Goal: Check status: Check status

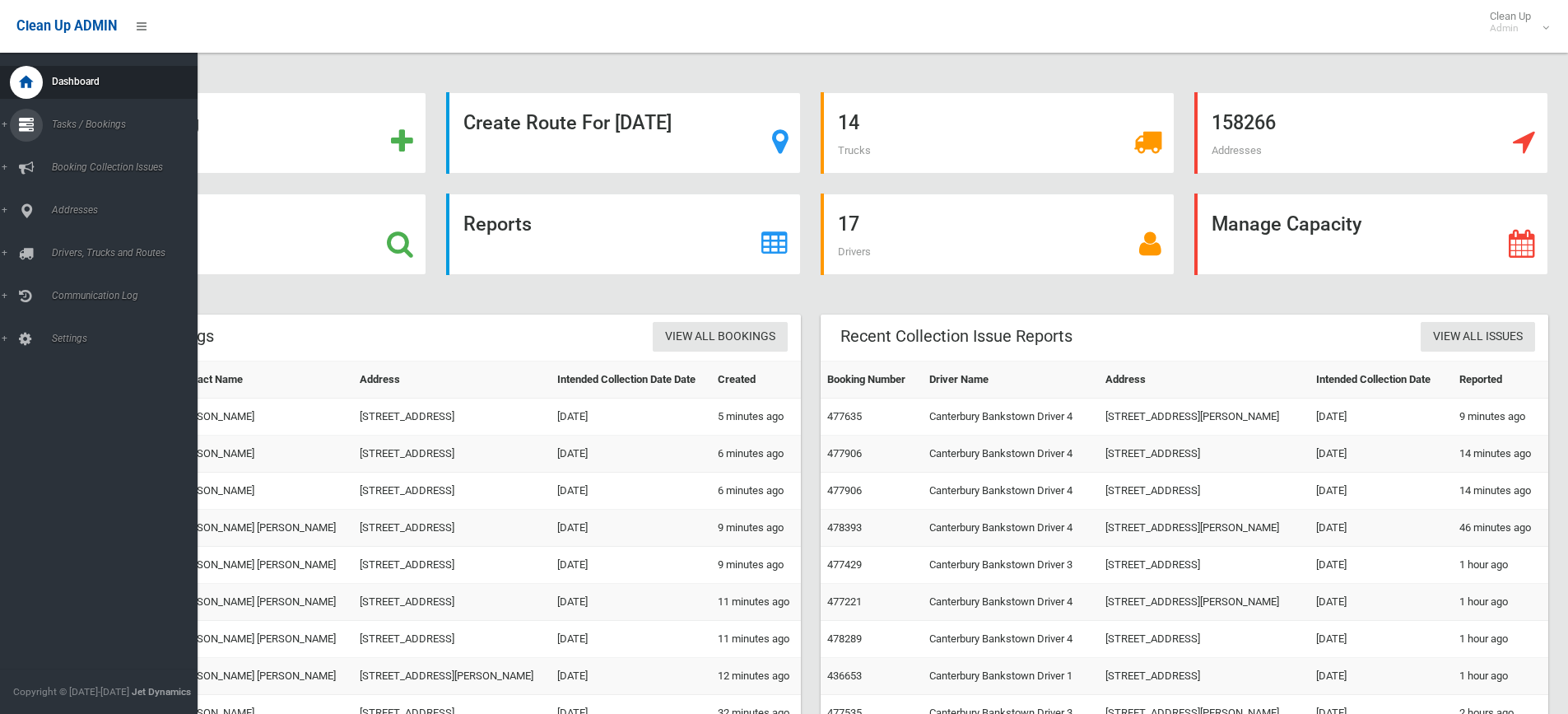
click at [3, 128] on link "Tasks / Bookings" at bounding box center [105, 126] width 210 height 33
click at [70, 239] on link "Search" at bounding box center [105, 245] width 210 height 23
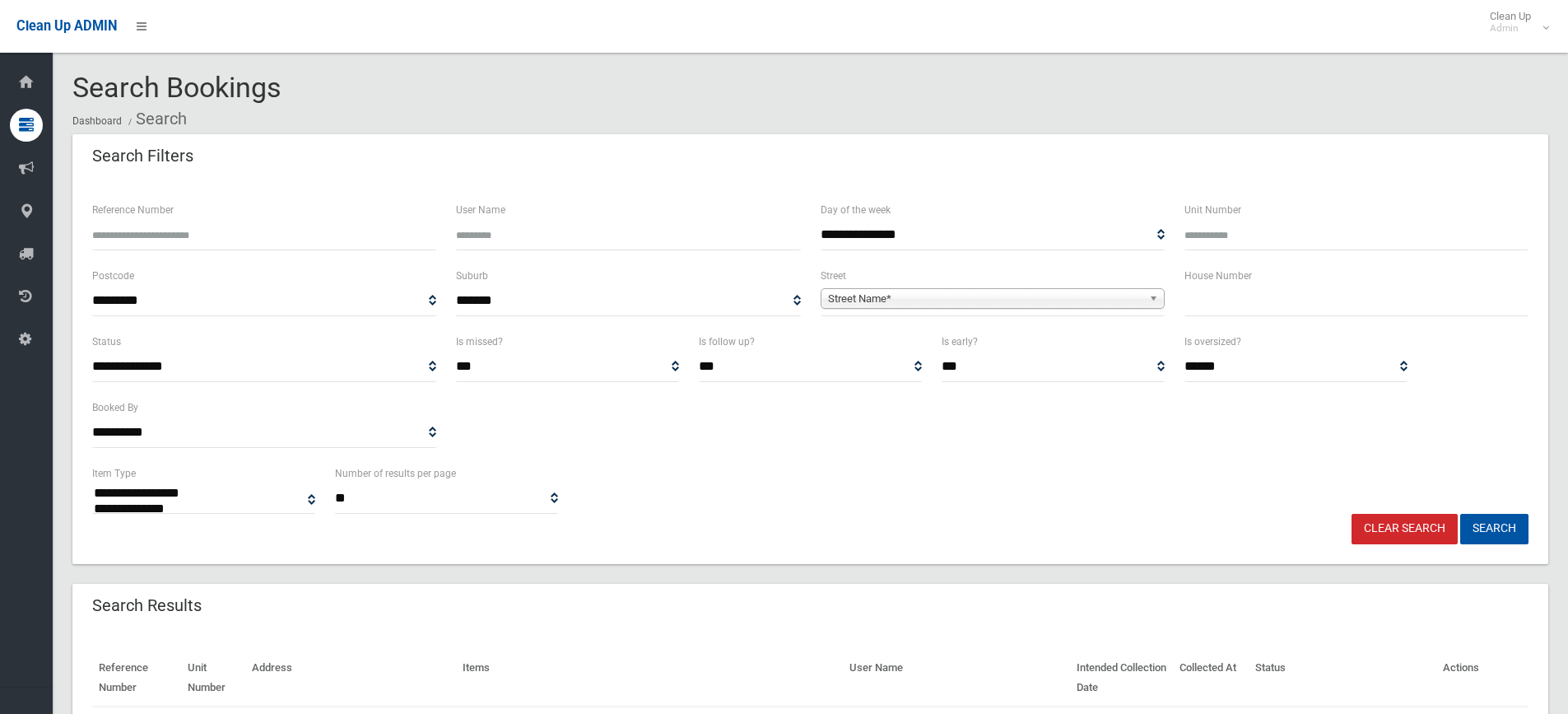
select select
click at [1200, 293] on input "text" at bounding box center [1357, 300] width 344 height 31
type input "**"
click at [938, 300] on span "Street Name*" at bounding box center [986, 299] width 314 height 20
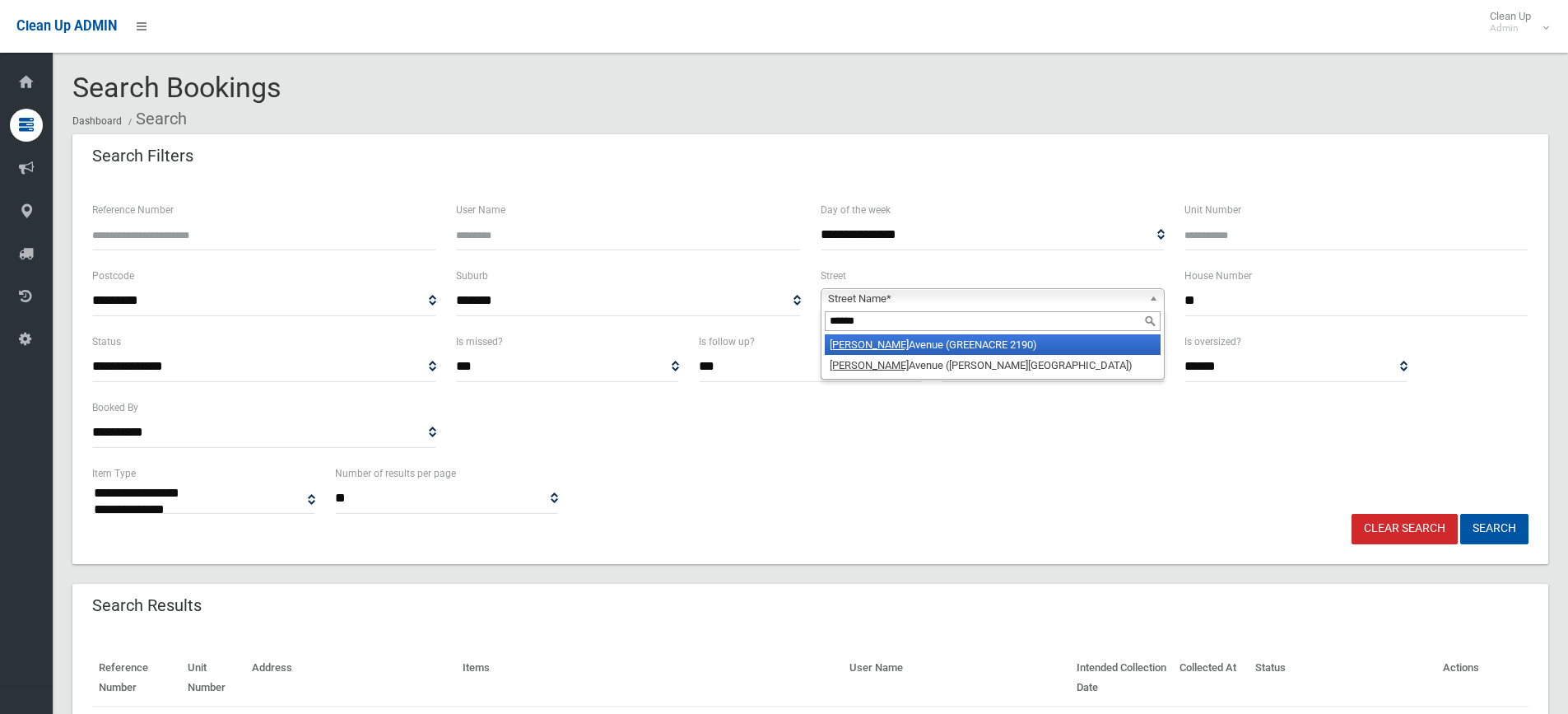
type input "******"
click at [922, 343] on li "[PERSON_NAME][GEOGRAPHIC_DATA] (GREENACRE 2190)" at bounding box center [993, 345] width 336 height 21
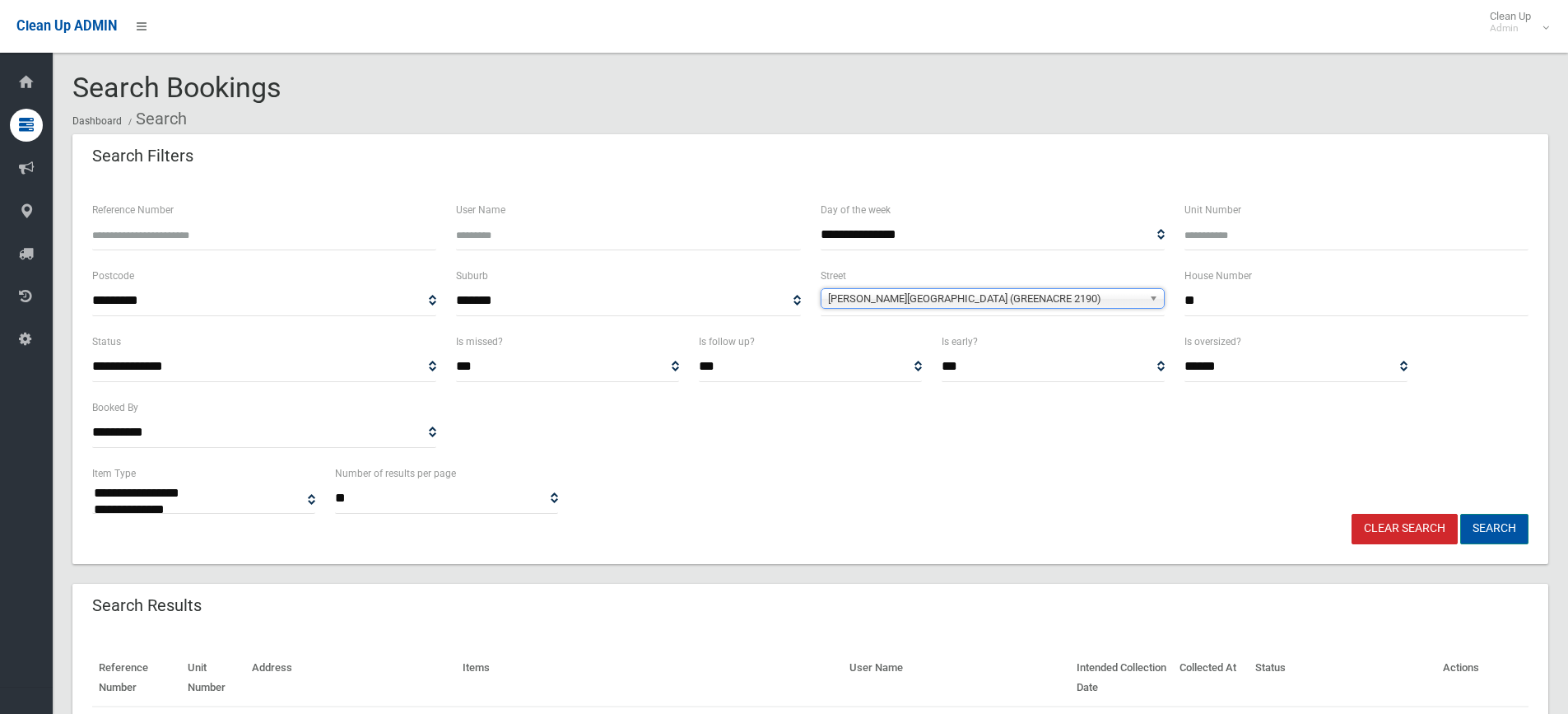
click at [1501, 528] on button "Search" at bounding box center [1495, 529] width 68 height 31
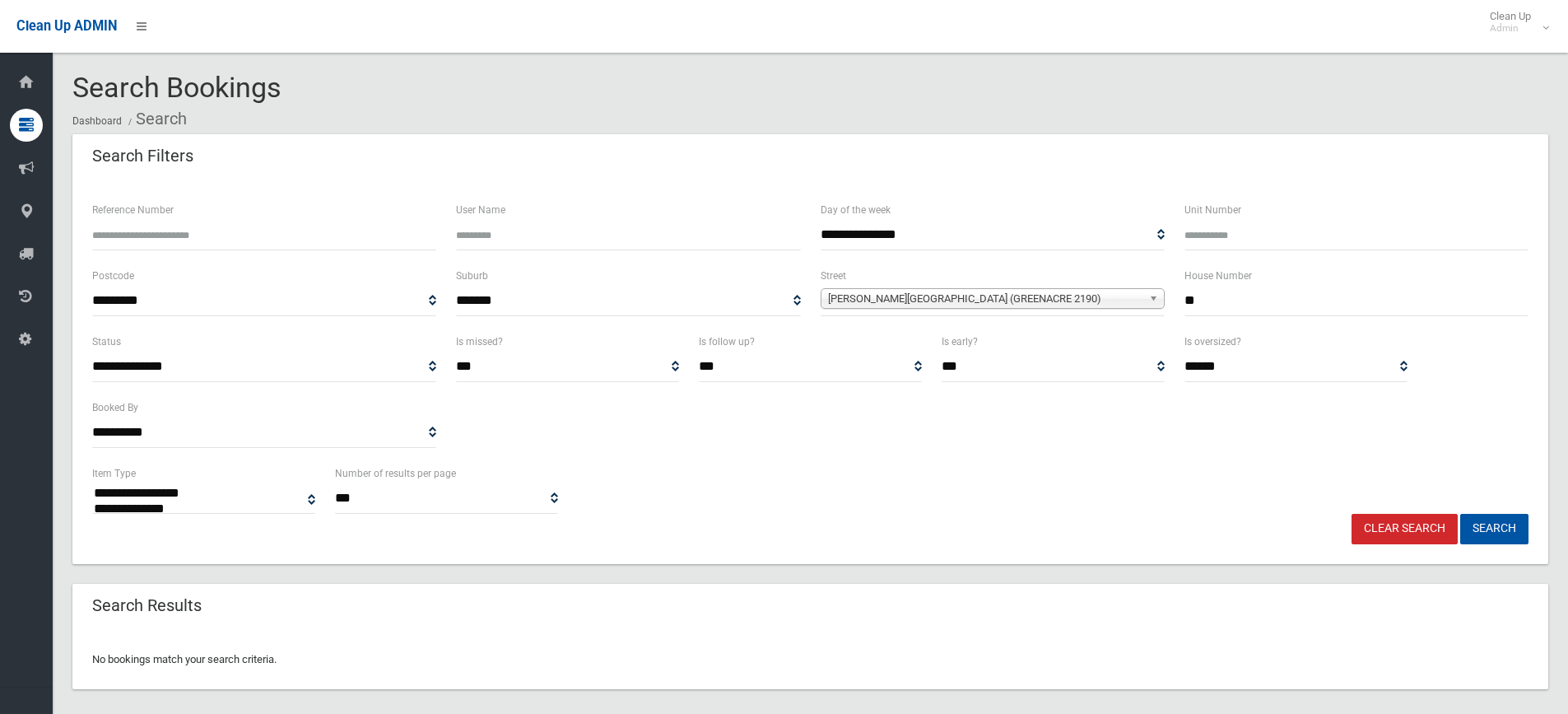
select select
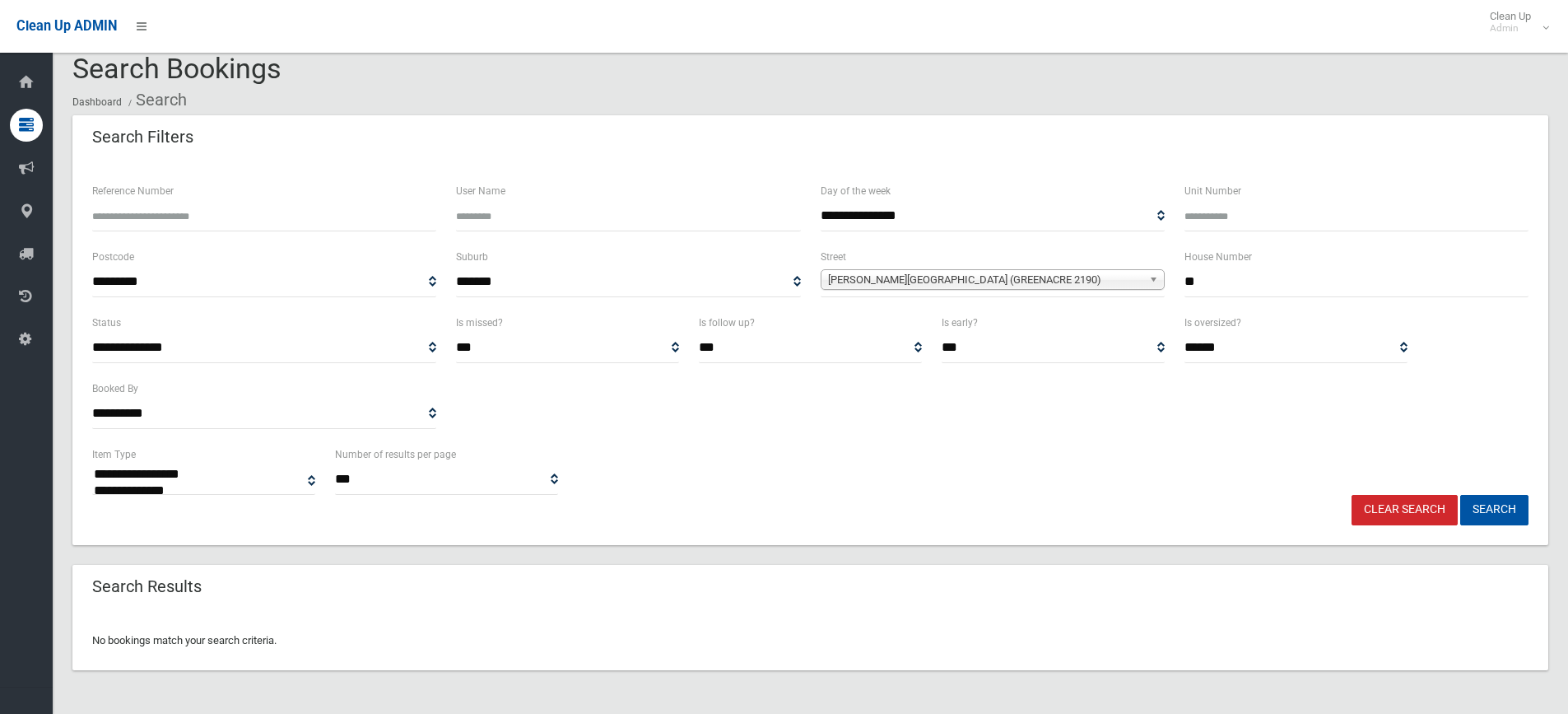
scroll to position [20, 0]
